Goal: Entertainment & Leisure: Browse casually

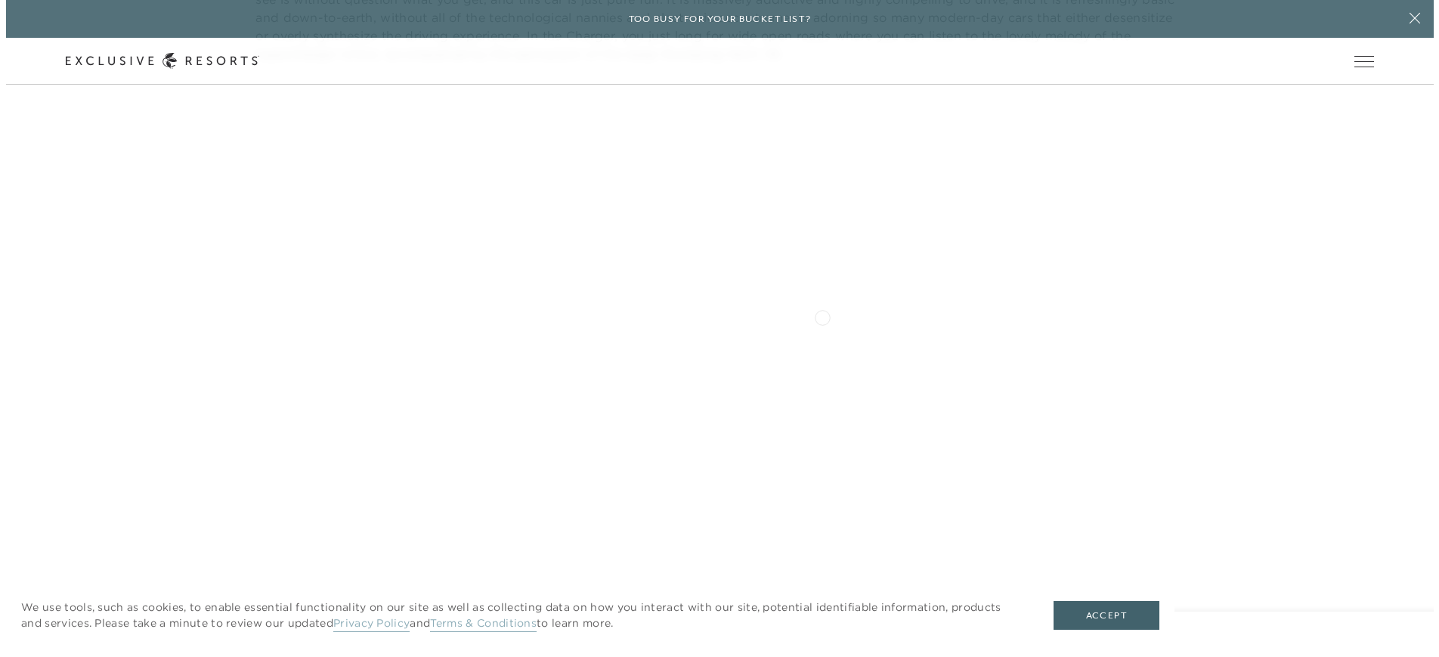
scroll to position [1470, 0]
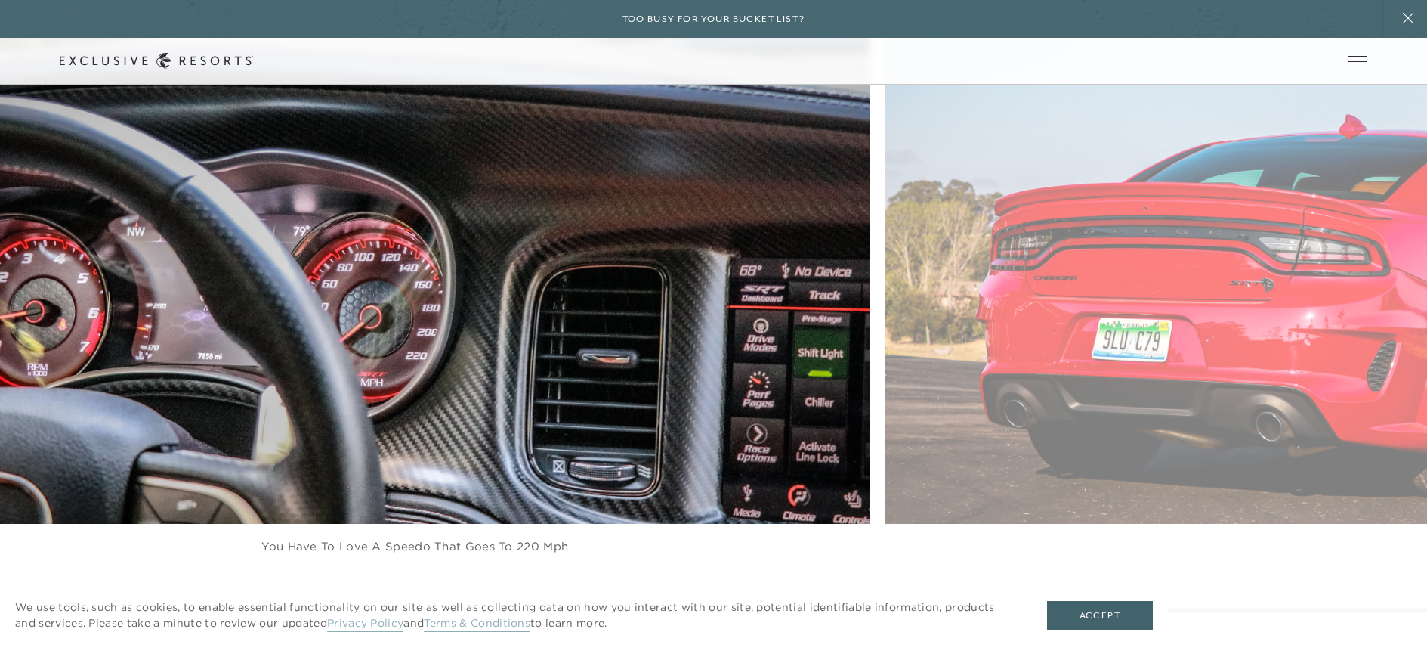
click at [679, 363] on div "You have to love a Speedo that goes to 220 mph Stand out in red Clean and well …" at bounding box center [665, 274] width 1427 height 620
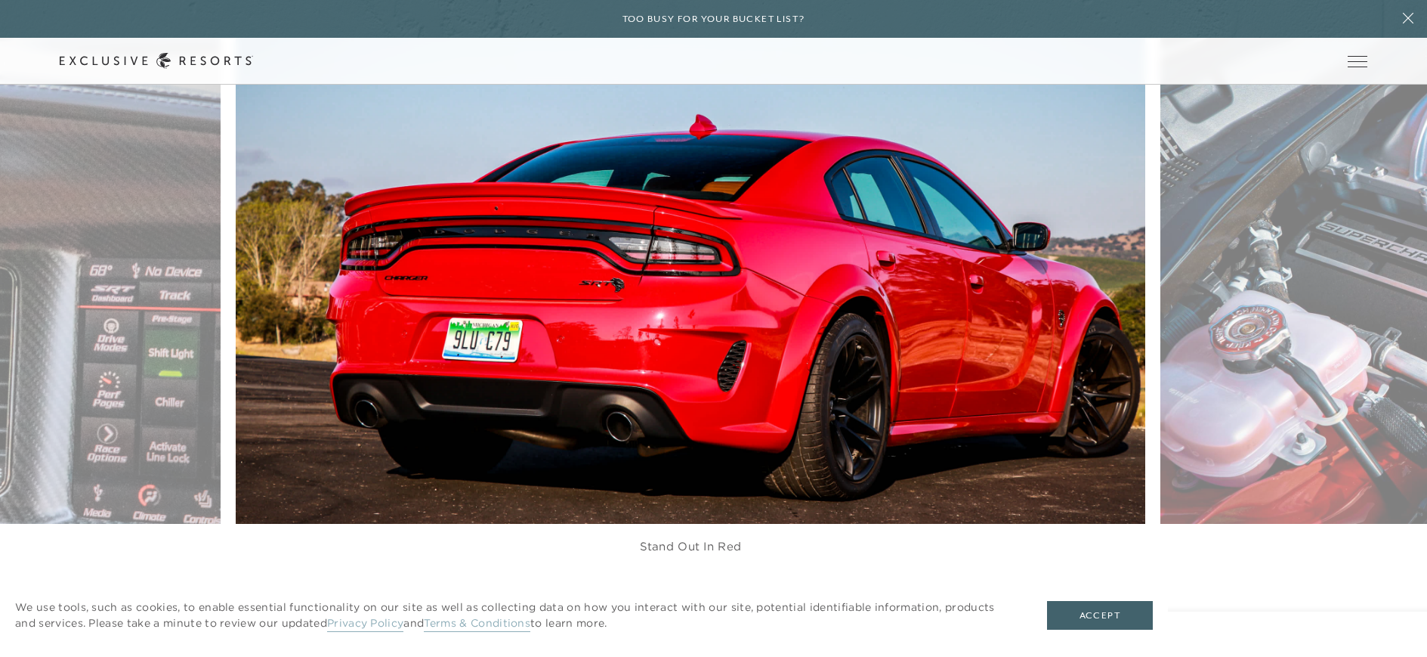
click at [1068, 373] on figure "Stand out in red" at bounding box center [691, 274] width 911 height 620
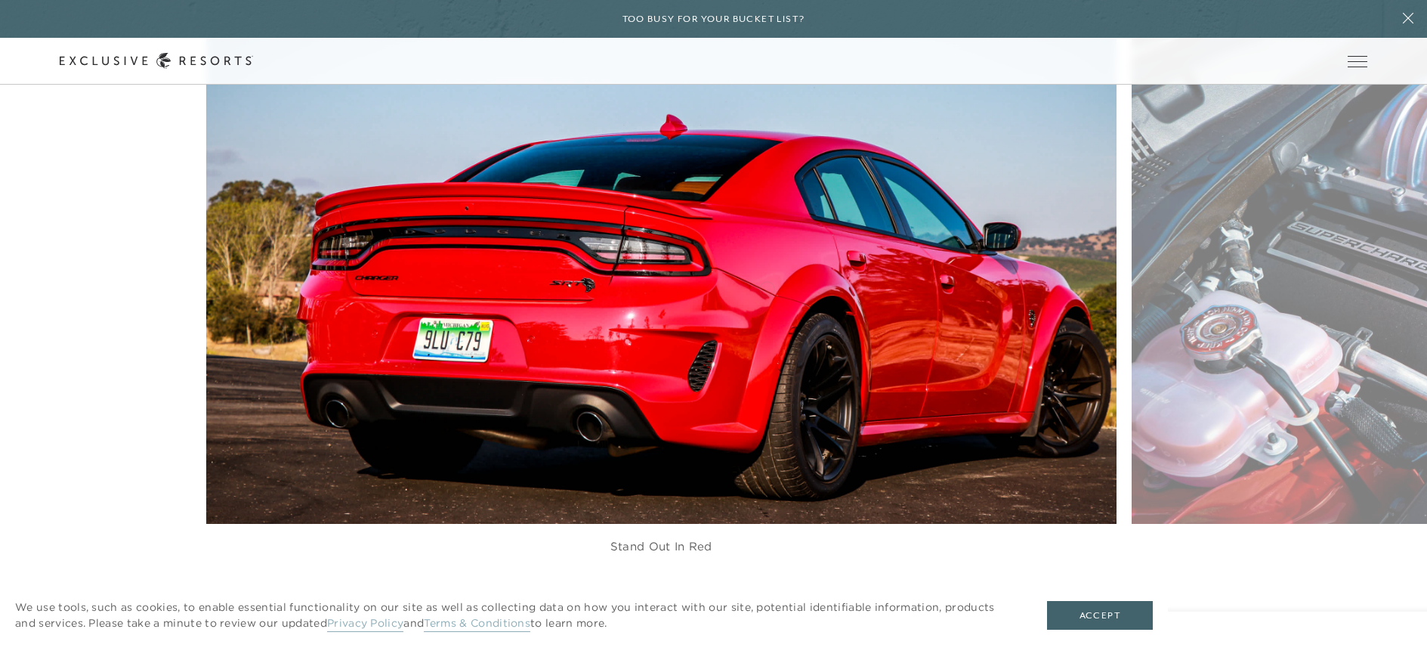
click at [614, 262] on figure "Stand out in red" at bounding box center [661, 274] width 911 height 620
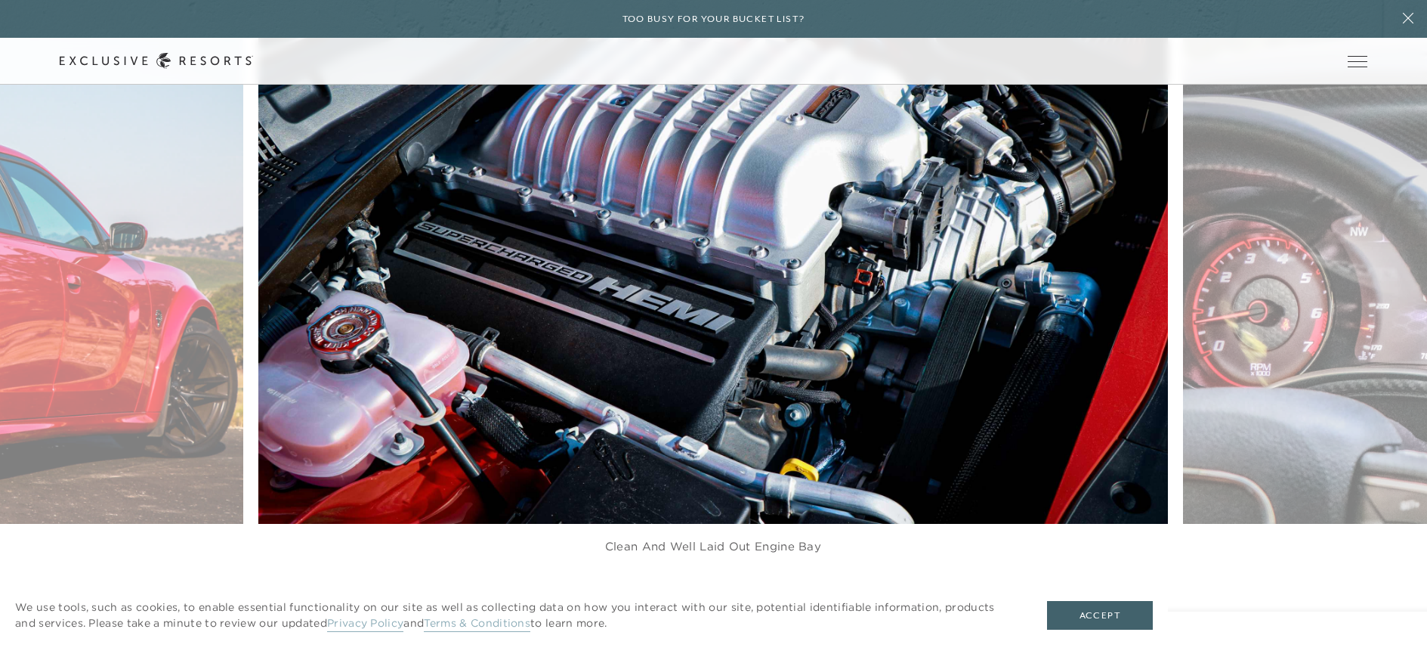
click at [765, 307] on figure "Clean and well laid out engine bay" at bounding box center [713, 274] width 911 height 620
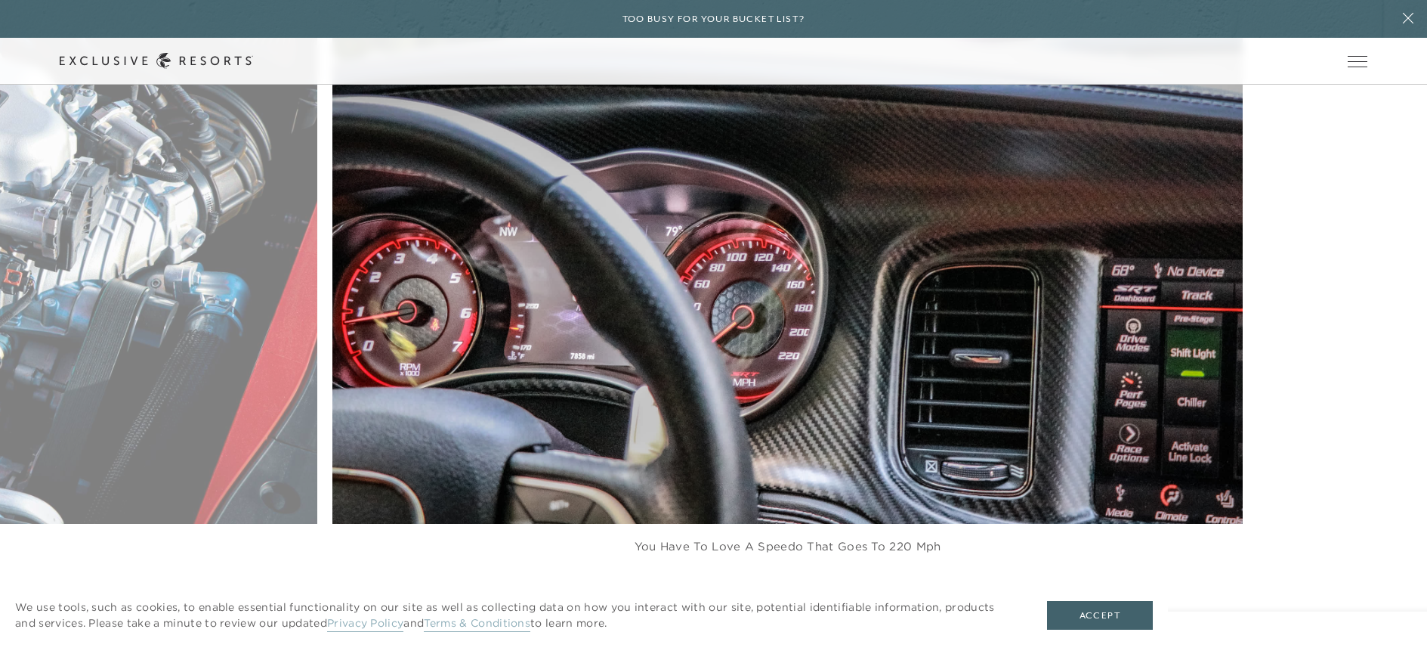
click at [1078, 275] on figure "You have to love a Speedo that goes to 220 mph" at bounding box center [787, 274] width 911 height 620
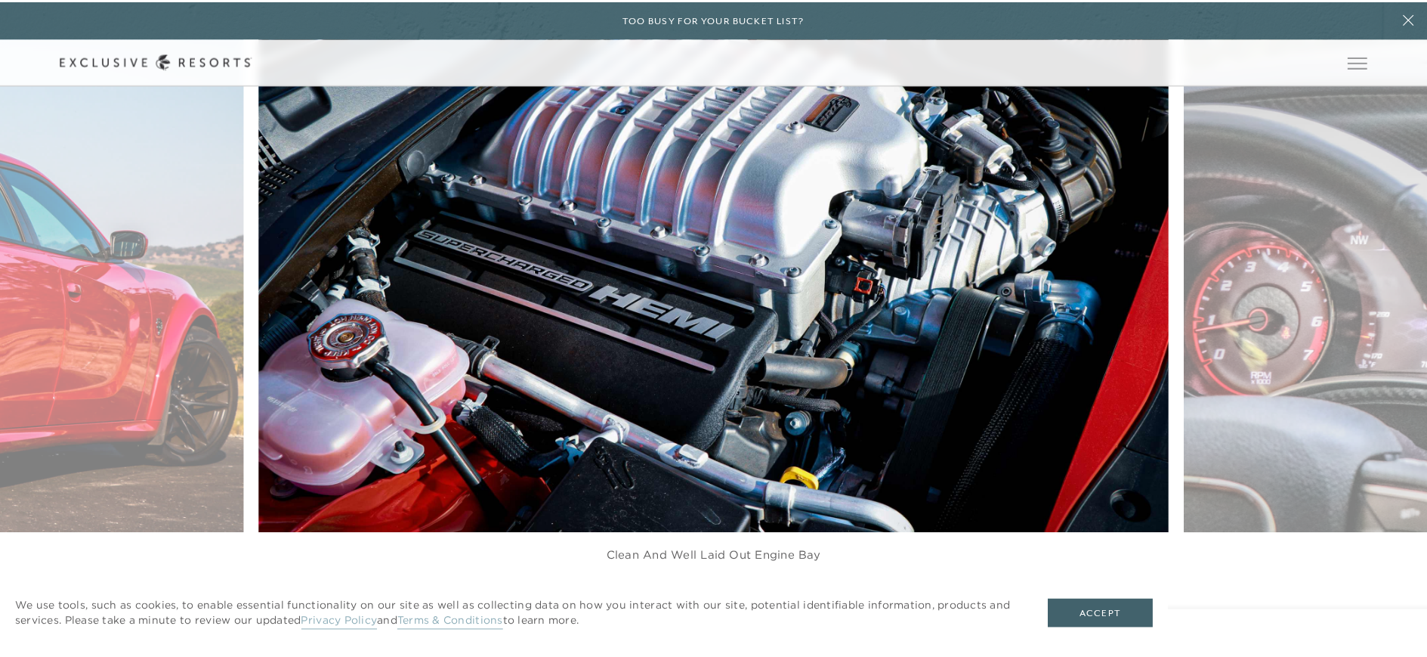
scroll to position [0, 0]
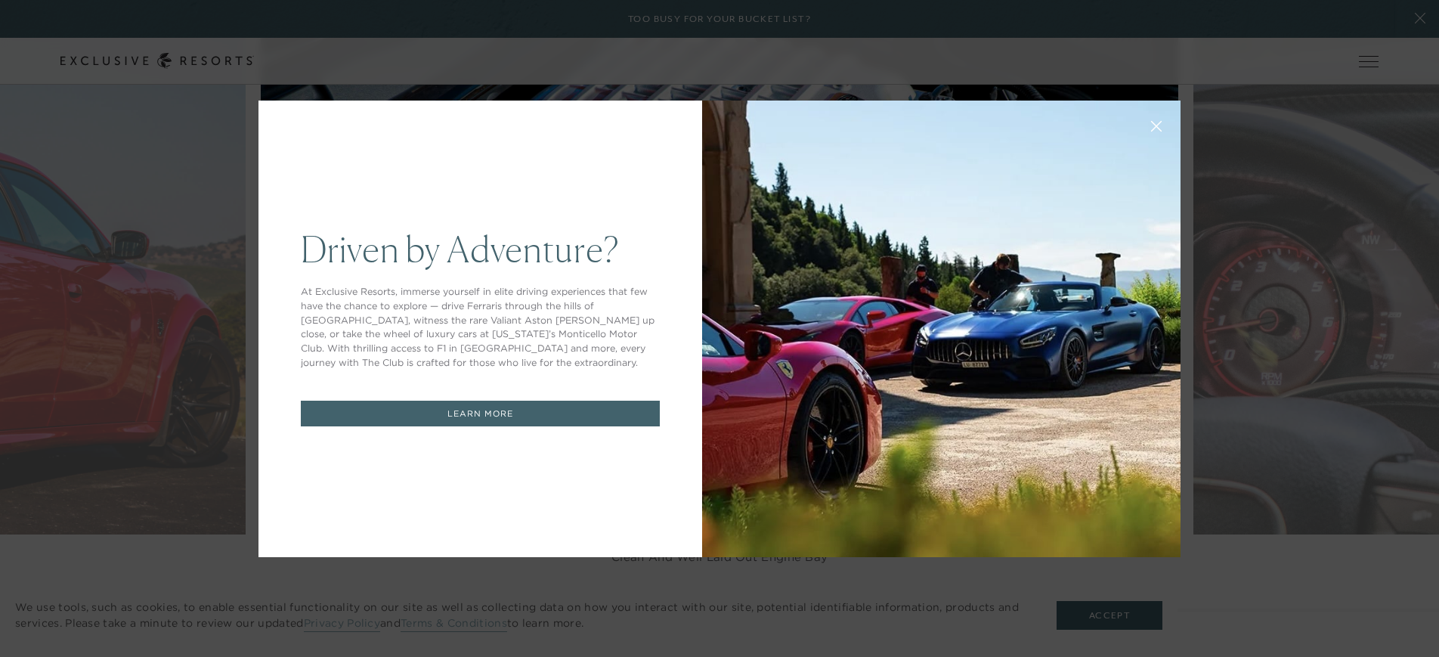
click at [1151, 123] on icon at bounding box center [1156, 125] width 11 height 11
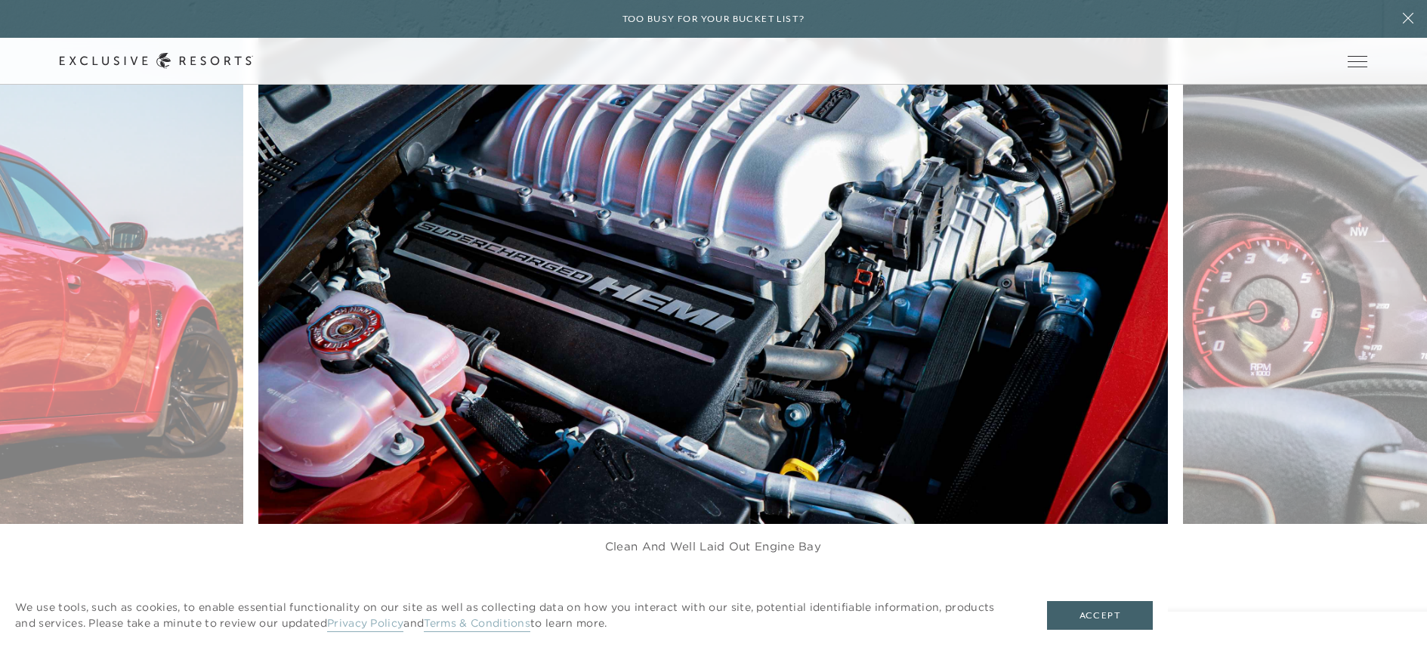
drag, startPoint x: 1173, startPoint y: 316, endPoint x: 745, endPoint y: 327, distance: 428.6
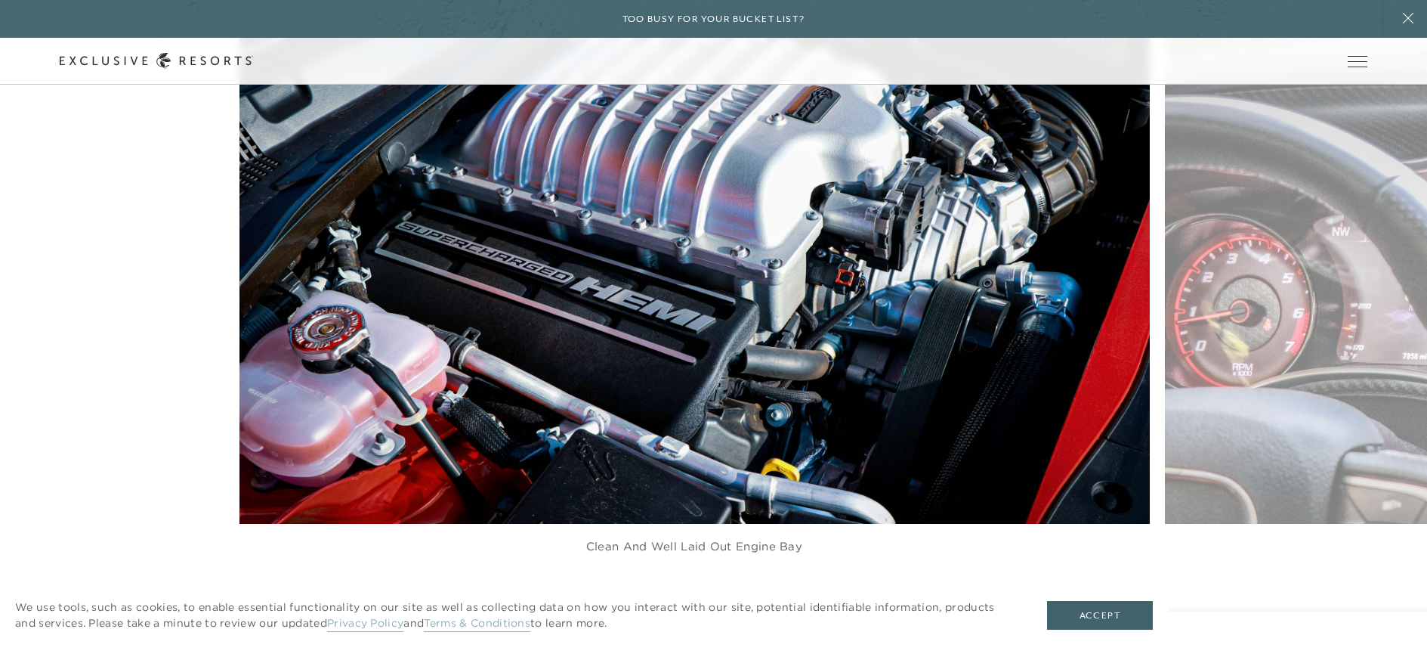
click at [718, 353] on figure "Clean and well laid out engine bay" at bounding box center [695, 274] width 911 height 620
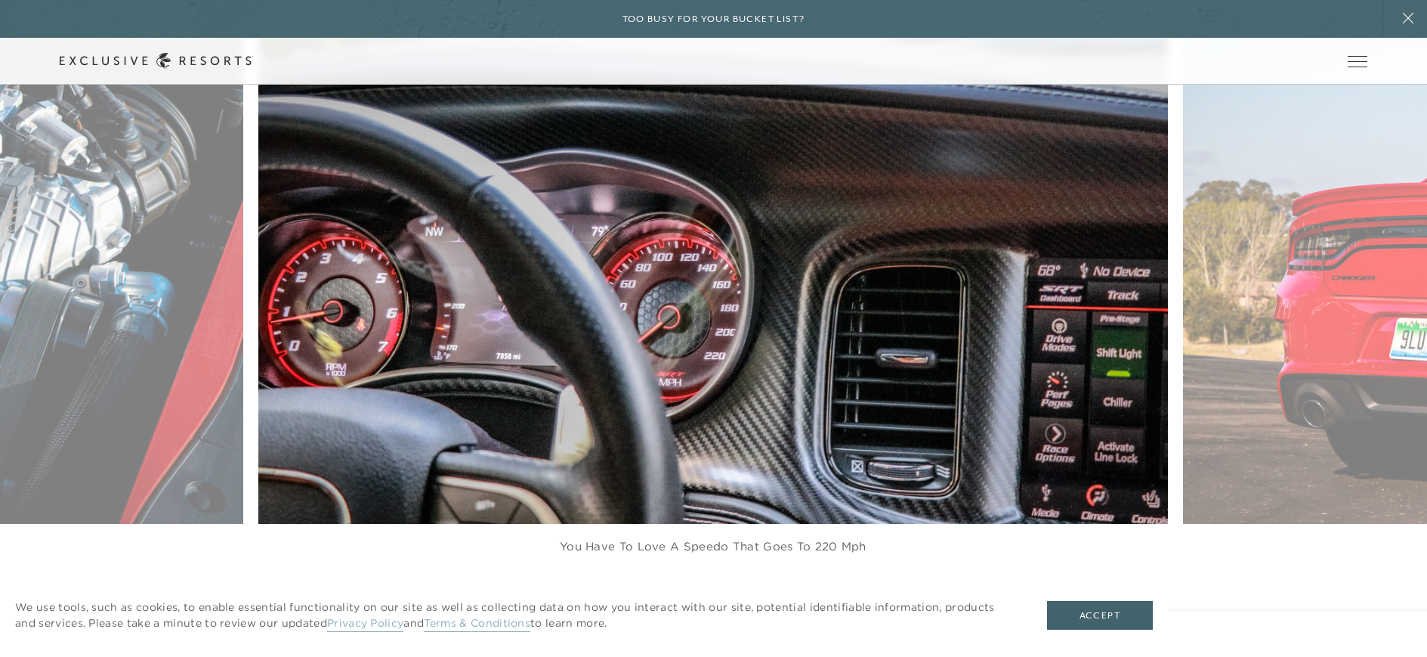
click at [645, 363] on figure "You have to love a Speedo that goes to 220 mph" at bounding box center [713, 274] width 911 height 620
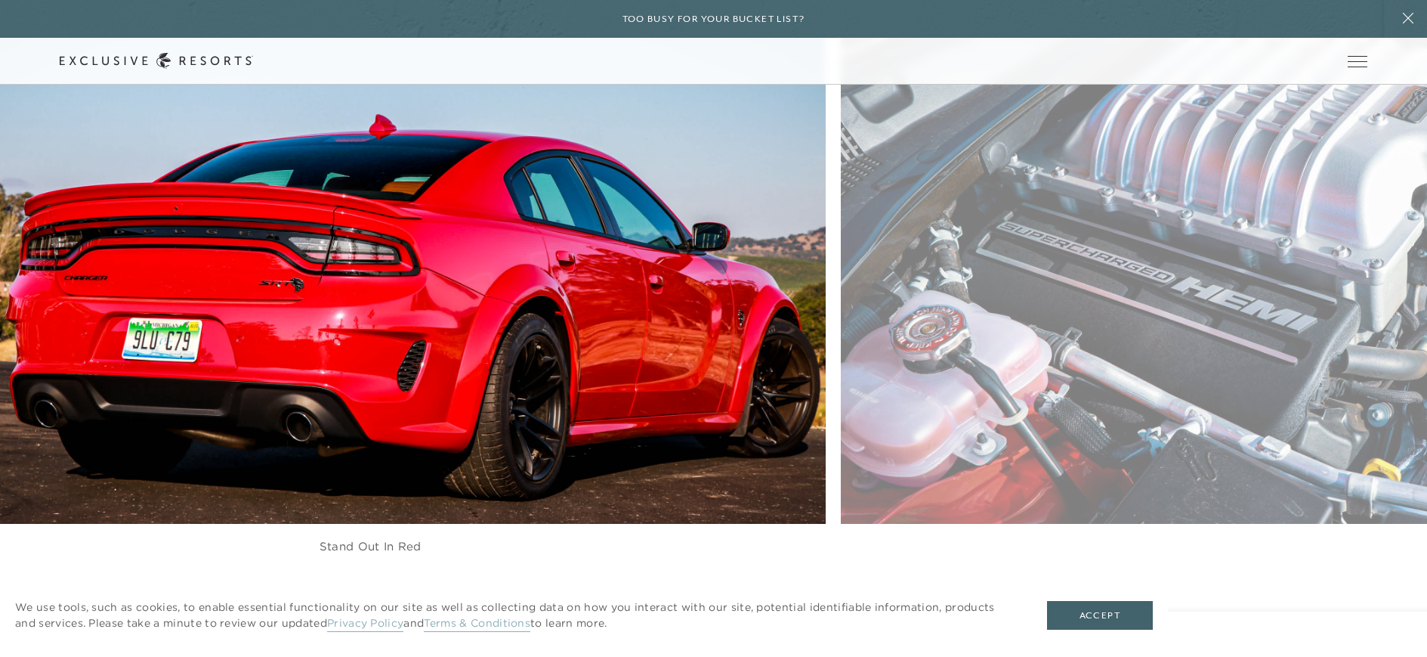
click at [543, 366] on figure "Stand out in red" at bounding box center [370, 274] width 911 height 620
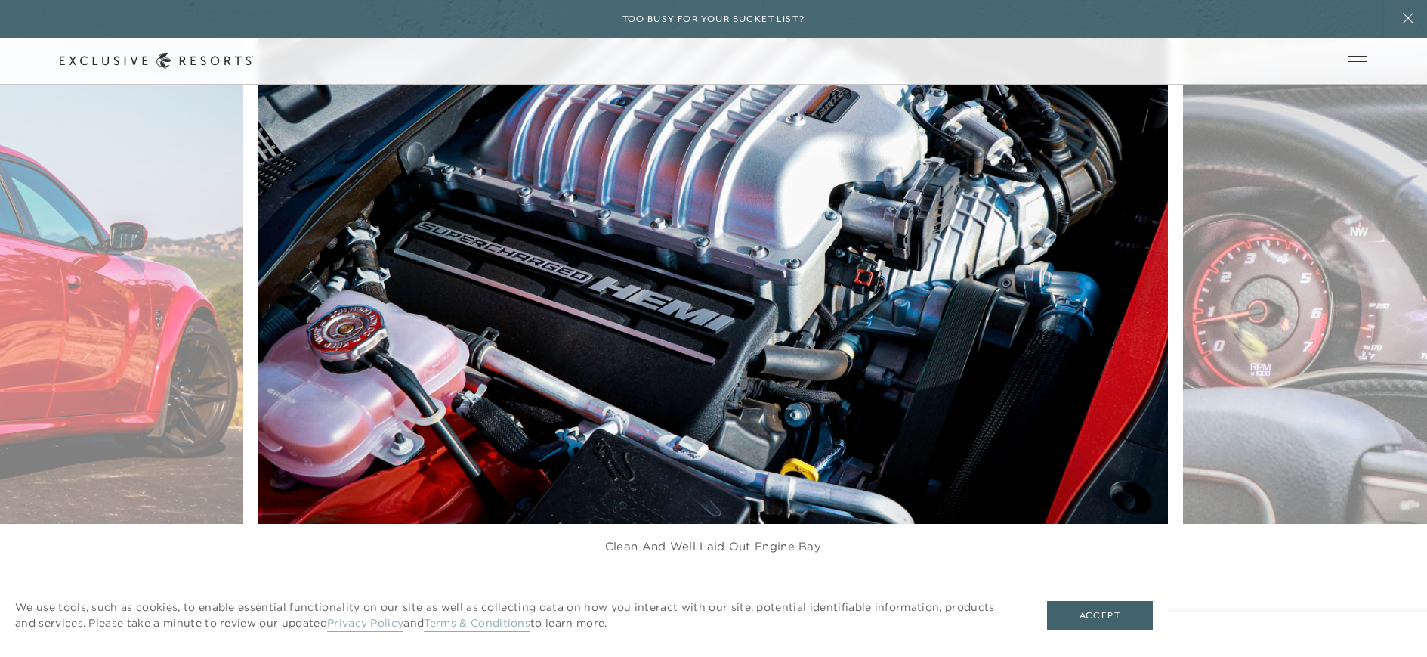
click at [1169, 370] on figure "Clean and well laid out engine bay" at bounding box center [713, 274] width 911 height 620
